Goal: Navigation & Orientation: Find specific page/section

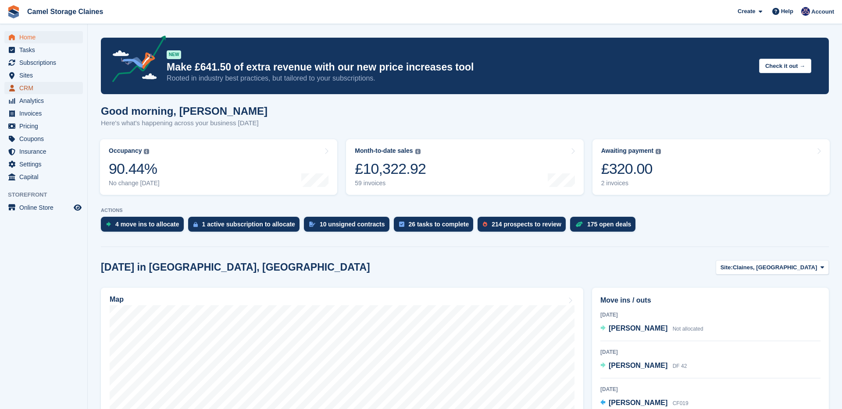
click at [41, 90] on span "CRM" at bounding box center [45, 88] width 53 height 12
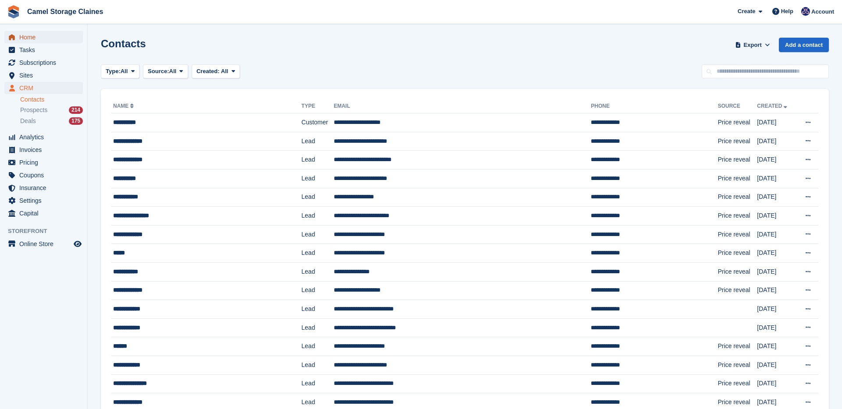
click at [15, 39] on span "menu" at bounding box center [12, 37] width 11 height 11
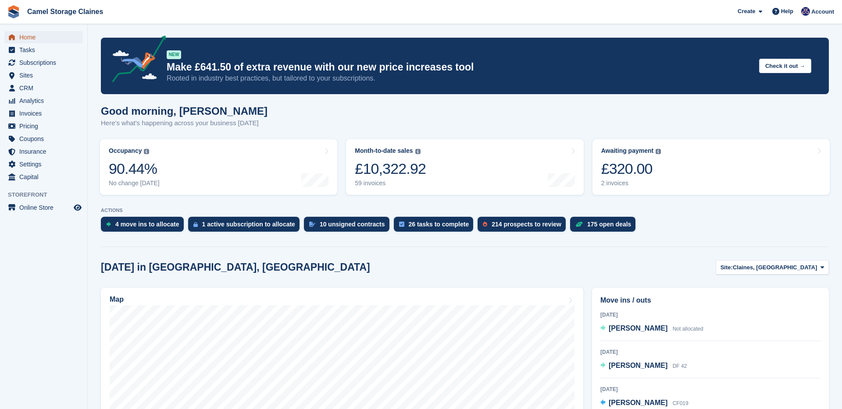
click at [28, 39] on span "Home" at bounding box center [45, 37] width 53 height 12
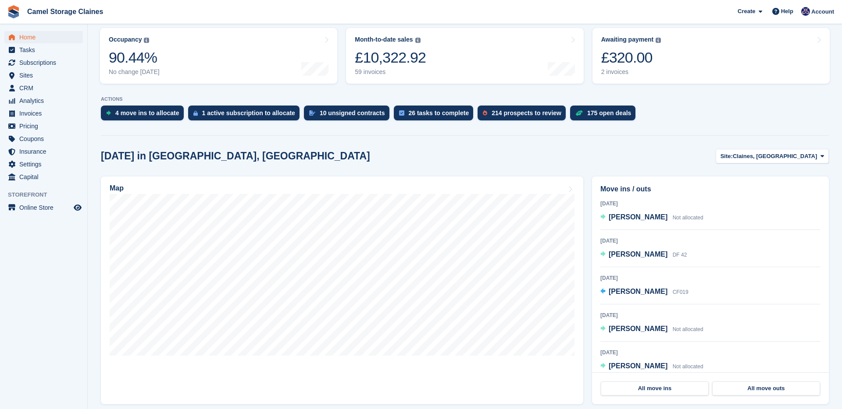
scroll to position [109, 0]
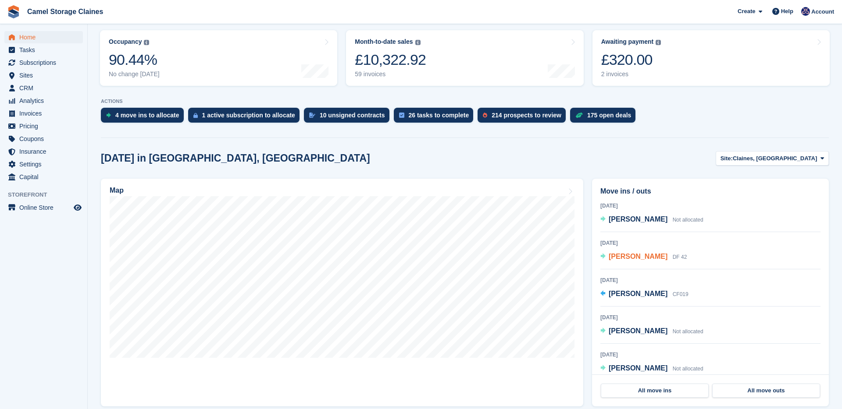
click at [641, 257] on span "[PERSON_NAME]" at bounding box center [637, 256] width 59 height 7
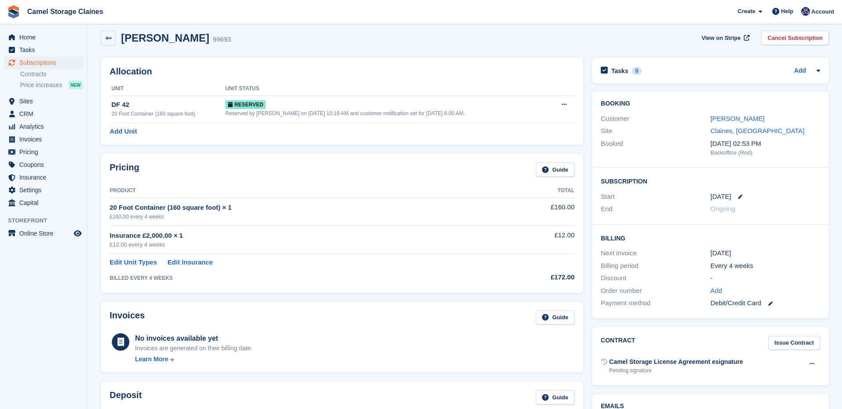
scroll to position [8, 0]
click at [729, 121] on link "Linda hodgkiss" at bounding box center [737, 117] width 54 height 7
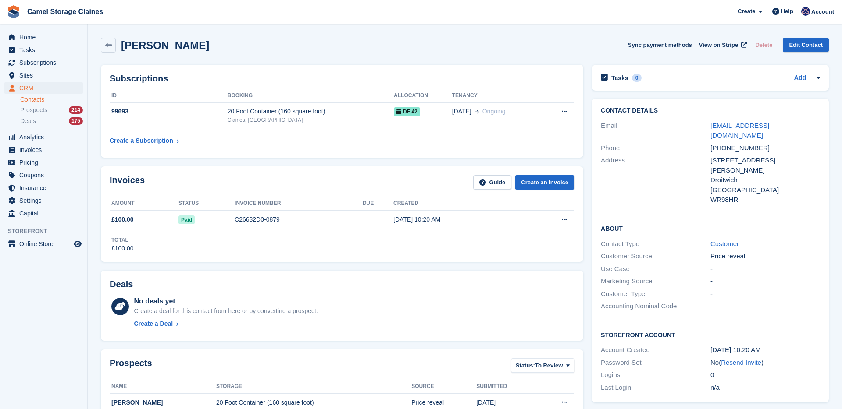
click at [740, 143] on div "+447918968287" at bounding box center [765, 148] width 110 height 10
copy div "447918968287"
drag, startPoint x: 700, startPoint y: 125, endPoint x: 812, endPoint y: 126, distance: 111.8
click at [812, 126] on div "Email babychicks1@hotmail.co.uk" at bounding box center [710, 131] width 219 height 22
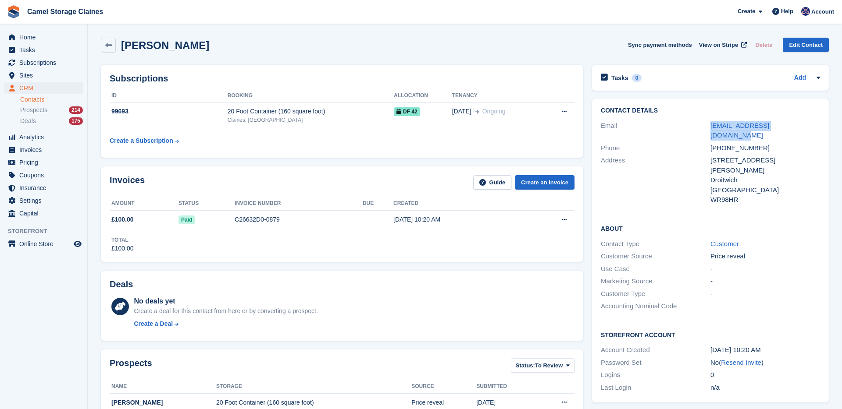
copy div "babychicks1@hotmail.co.uk"
click at [43, 91] on span "CRM" at bounding box center [45, 88] width 53 height 12
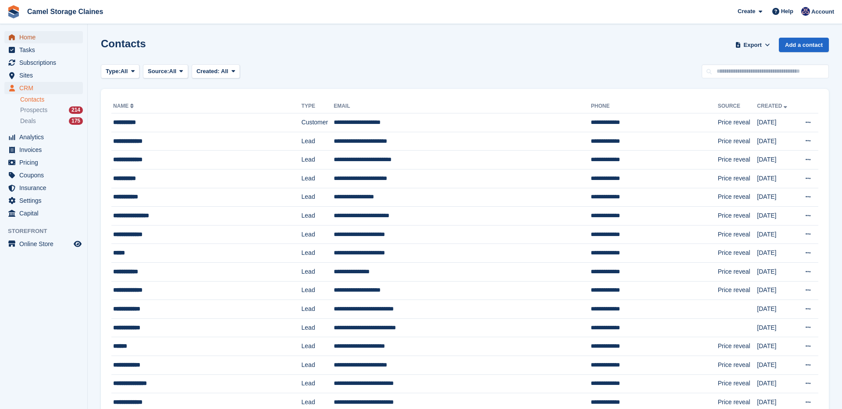
click at [29, 38] on span "Home" at bounding box center [45, 37] width 53 height 12
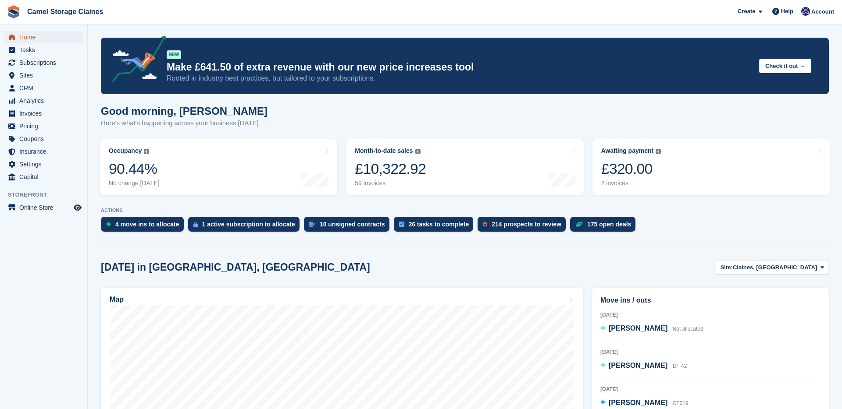
click at [23, 34] on span "Home" at bounding box center [45, 37] width 53 height 12
click at [33, 87] on span "CRM" at bounding box center [45, 88] width 53 height 12
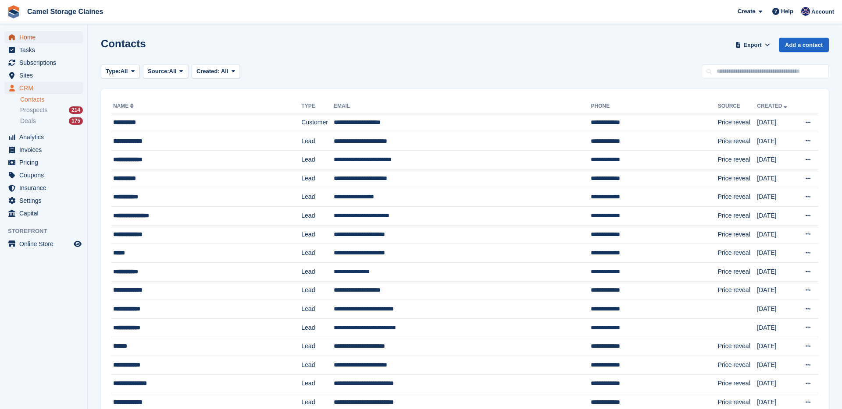
click at [20, 38] on span "Home" at bounding box center [45, 37] width 53 height 12
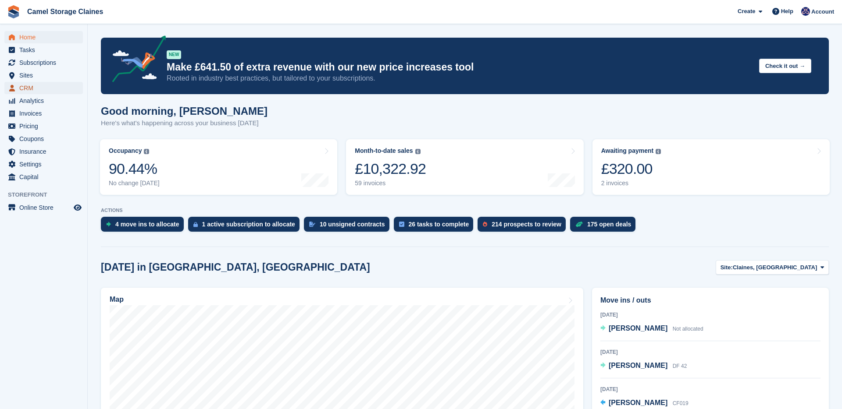
click at [44, 86] on span "CRM" at bounding box center [45, 88] width 53 height 12
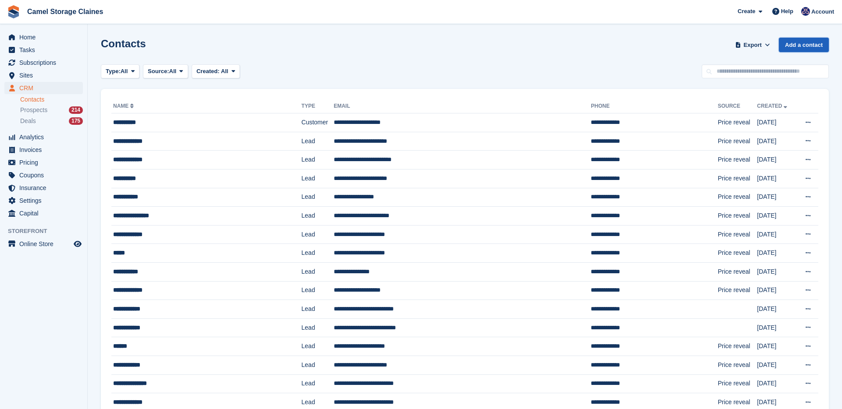
click at [792, 47] on link "Add a contact" at bounding box center [803, 45] width 50 height 14
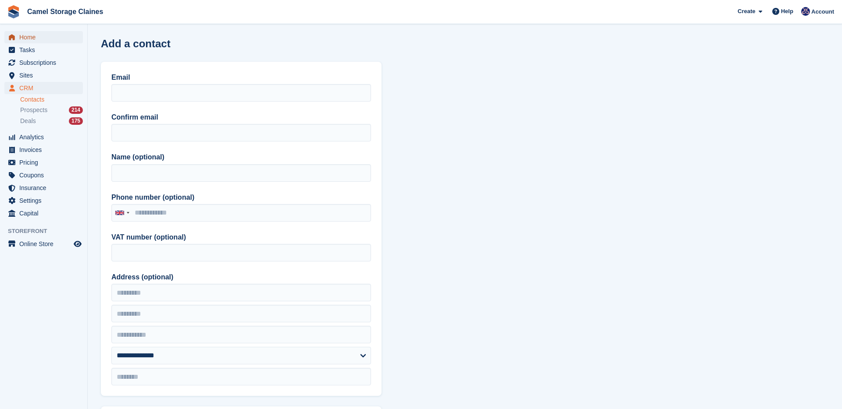
click at [31, 38] on span "Home" at bounding box center [45, 37] width 53 height 12
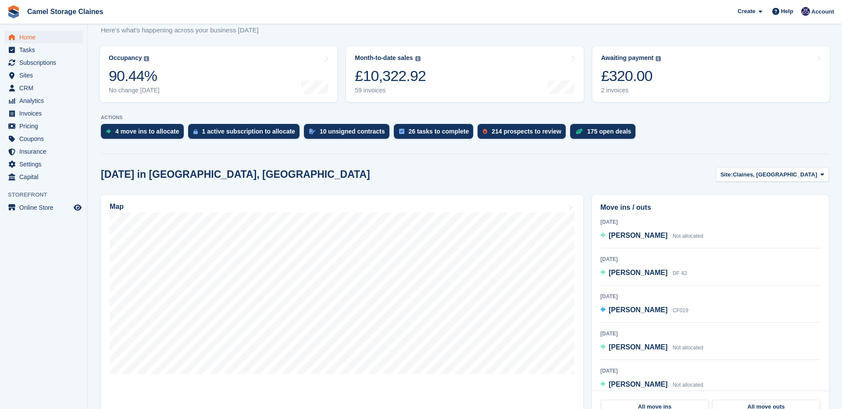
scroll to position [68, 0]
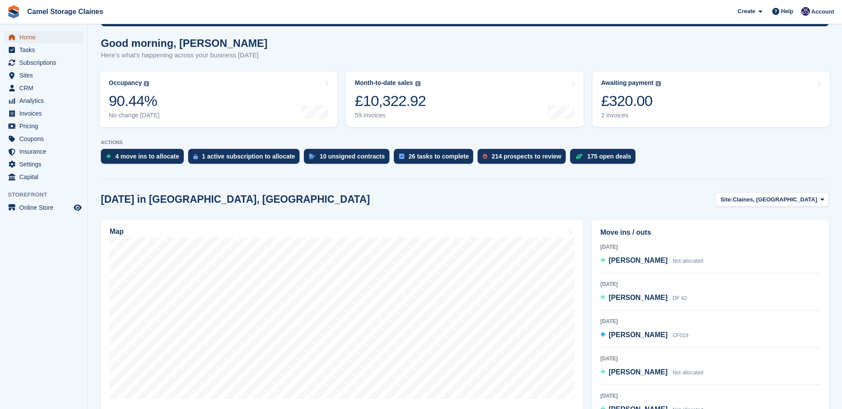
click at [37, 38] on span "Home" at bounding box center [45, 37] width 53 height 12
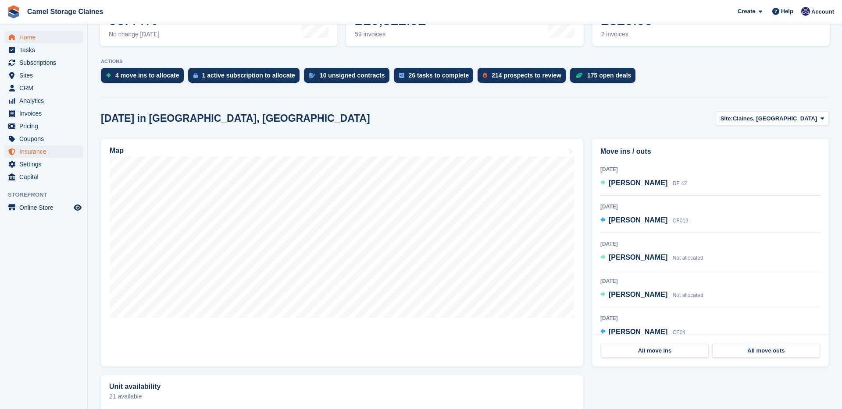
scroll to position [38, 0]
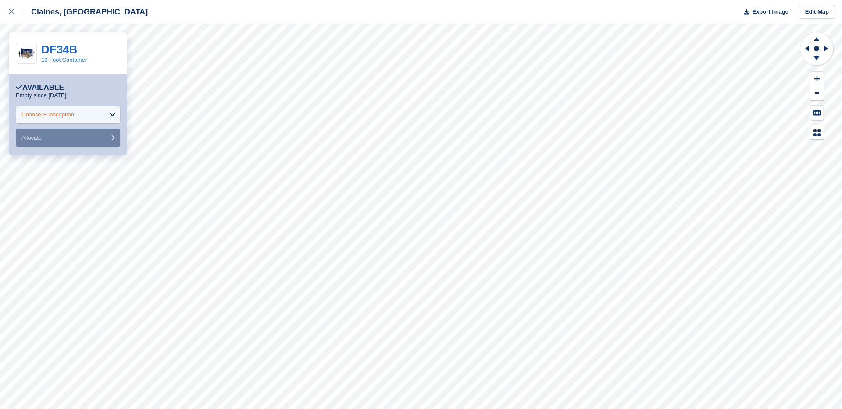
click at [101, 112] on div "Choose Subscription" at bounding box center [68, 115] width 104 height 18
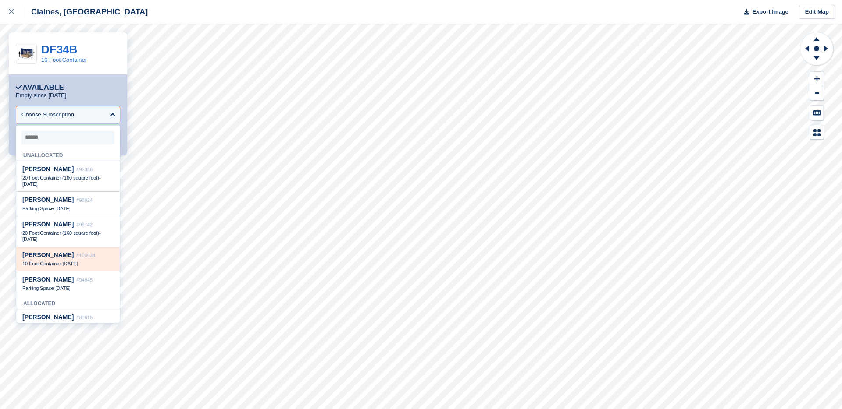
click at [85, 254] on div "[PERSON_NAME] #100634" at bounding box center [67, 255] width 91 height 7
select select "******"
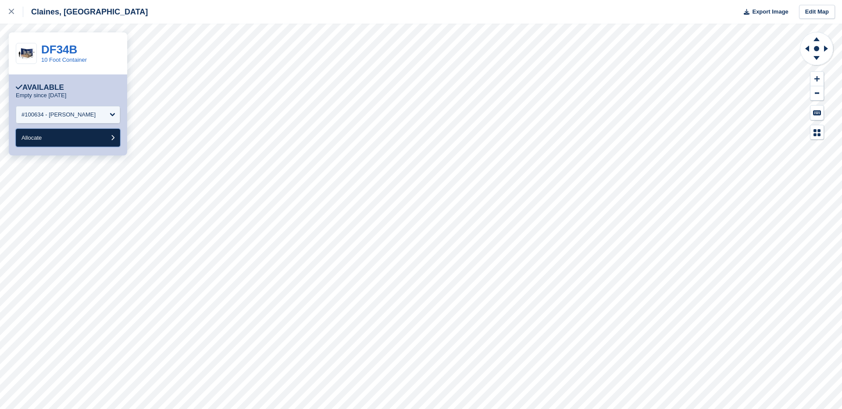
click at [80, 138] on button "Allocate" at bounding box center [68, 138] width 104 height 18
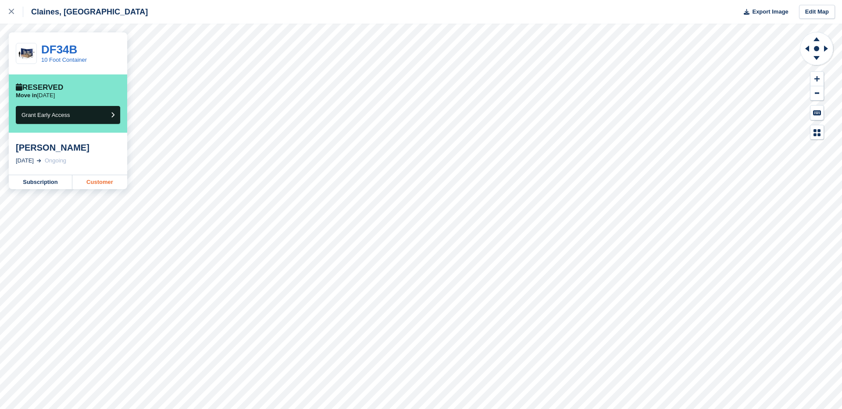
click at [93, 186] on link "Customer" at bounding box center [99, 182] width 55 height 14
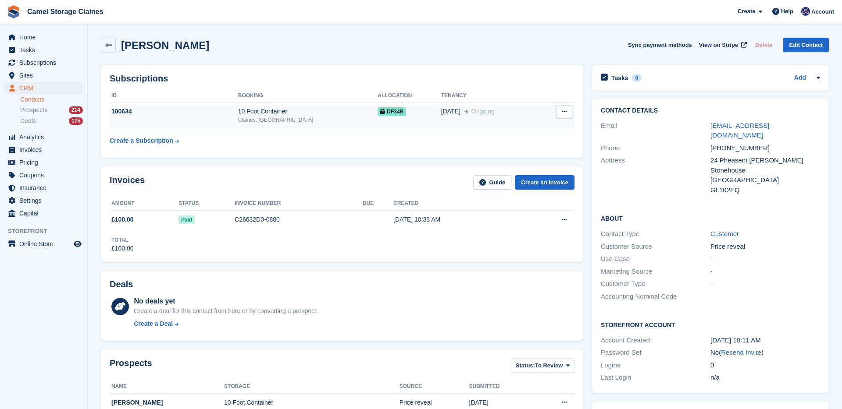
click at [197, 109] on div "100634" at bounding box center [174, 111] width 128 height 9
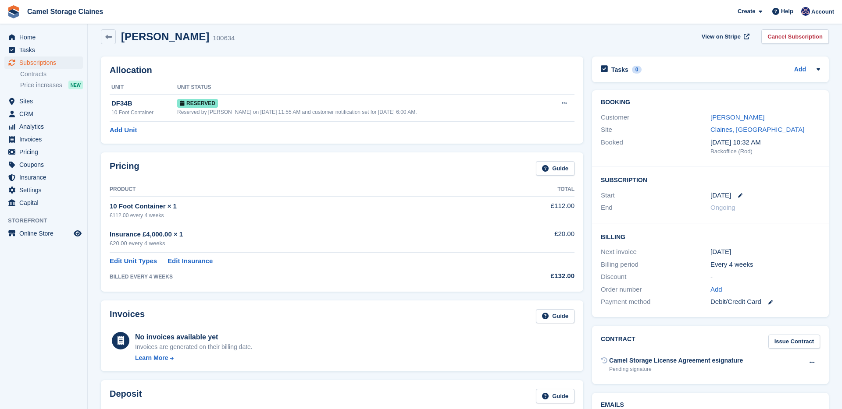
scroll to position [10, 0]
click at [726, 119] on link "[PERSON_NAME]" at bounding box center [737, 115] width 54 height 7
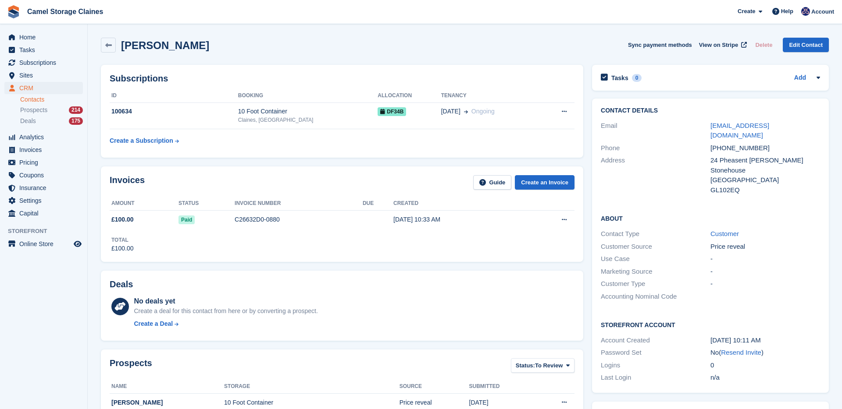
click at [729, 143] on div "+447799626609" at bounding box center [765, 148] width 110 height 10
copy div "447799626609"
click at [769, 154] on div "Address 24 Pheasent mead Stonehouse United Kingdom GL102EQ" at bounding box center [710, 175] width 219 height 42
click at [723, 143] on div "+447799626609" at bounding box center [765, 148] width 110 height 10
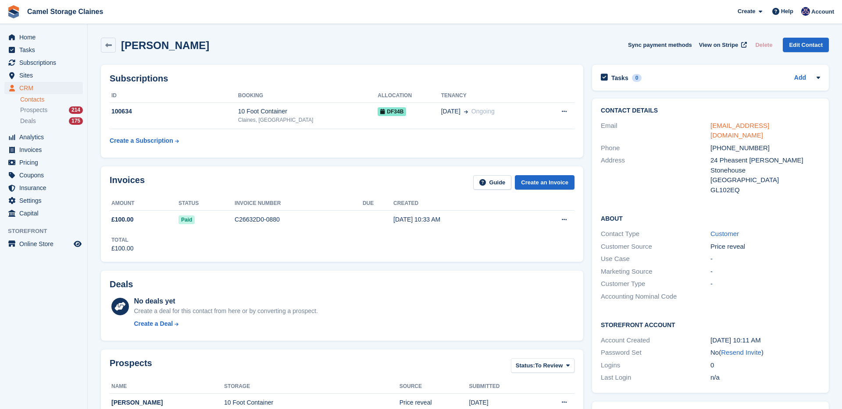
click at [735, 125] on link "neilblake79@gmail.com" at bounding box center [739, 131] width 59 height 18
click at [46, 39] on span "Home" at bounding box center [45, 37] width 53 height 12
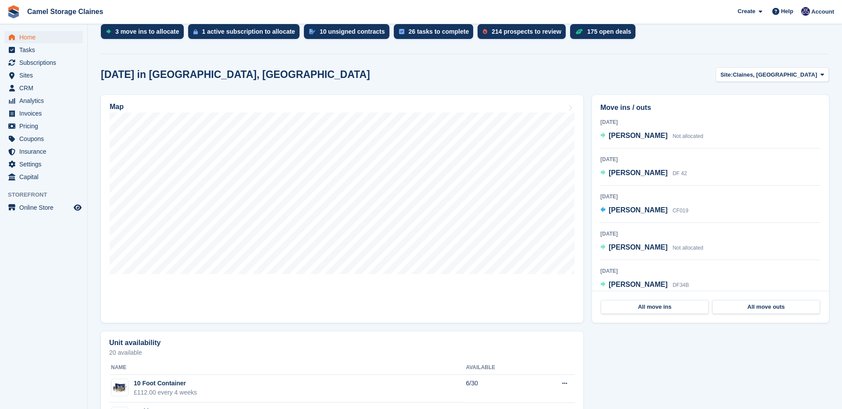
scroll to position [192, 0]
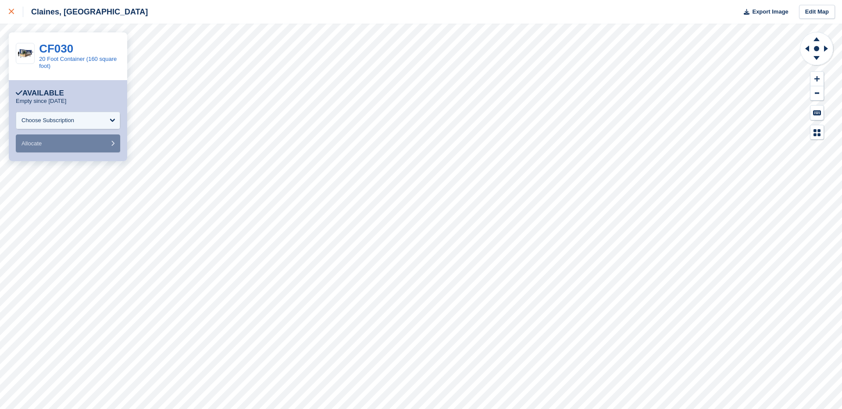
click at [10, 10] on icon at bounding box center [11, 11] width 5 height 5
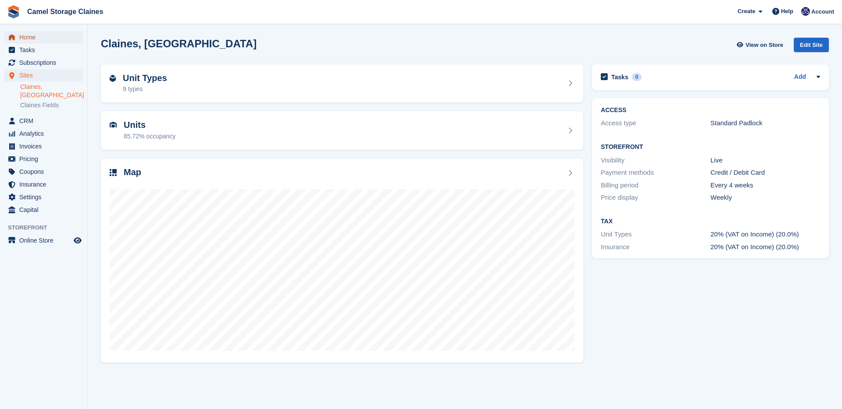
click at [55, 43] on span "Home" at bounding box center [45, 37] width 53 height 12
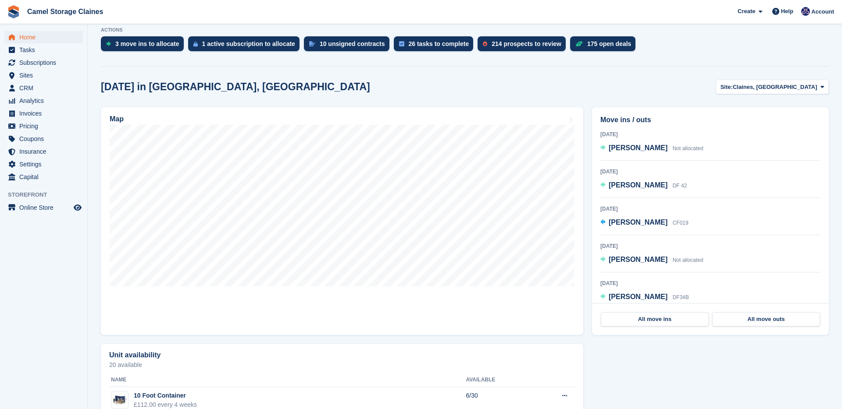
scroll to position [181, 0]
